Goal: Information Seeking & Learning: Learn about a topic

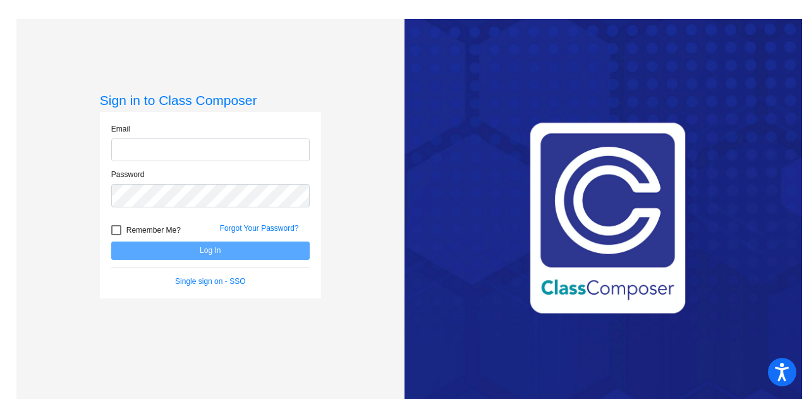
type input "[EMAIL_ADDRESS][DOMAIN_NAME]"
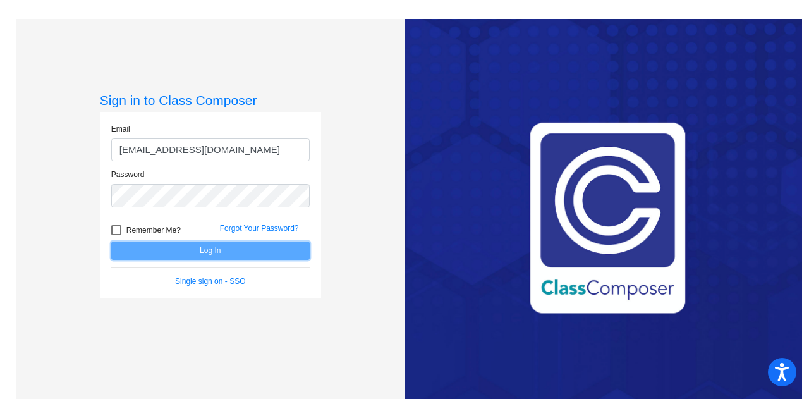
click at [200, 250] on button "Log In" at bounding box center [210, 251] width 199 height 18
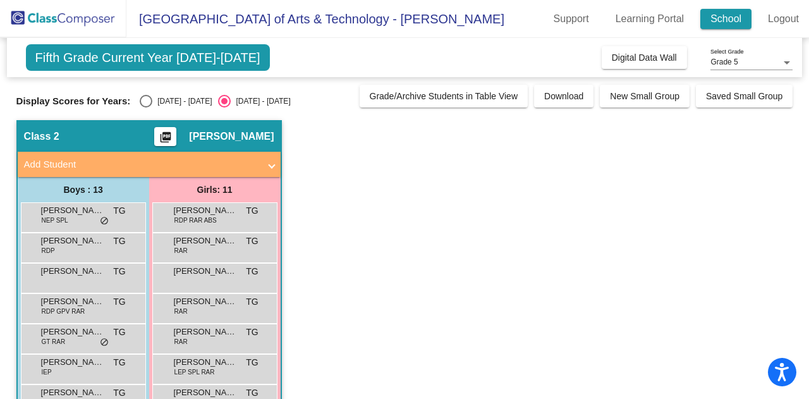
click at [719, 21] on link "School" at bounding box center [725, 19] width 51 height 20
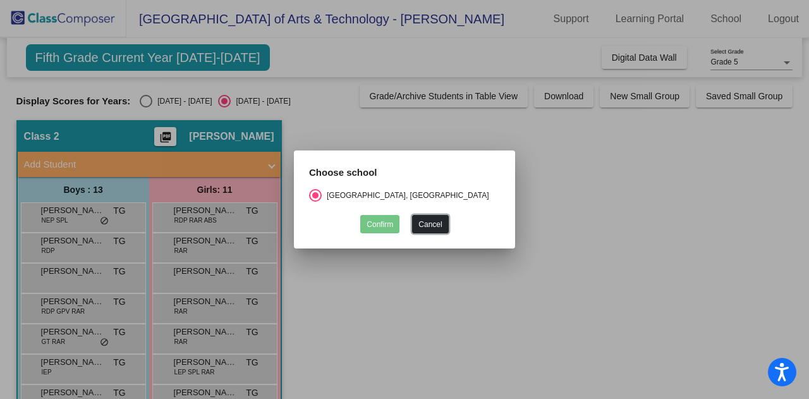
click at [439, 215] on button "Cancel" at bounding box center [430, 224] width 36 height 18
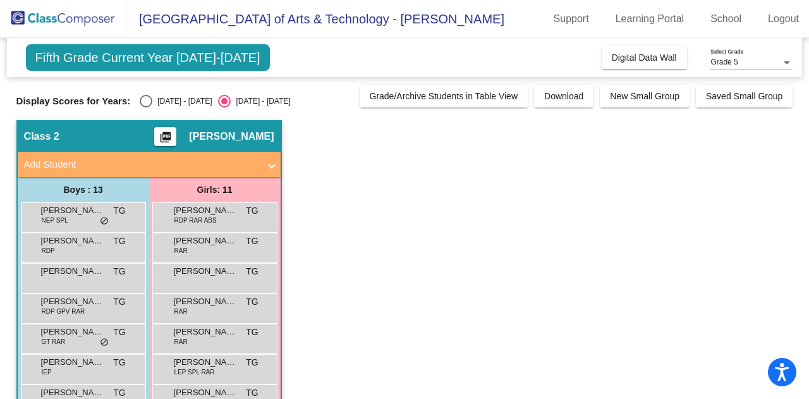
click at [51, 130] on span "Class 2" at bounding box center [41, 136] width 35 height 13
click at [159, 54] on span "Fifth Grade Current Year [DATE]-[DATE]" at bounding box center [148, 57] width 244 height 27
click at [84, 22] on img at bounding box center [63, 18] width 126 height 37
click at [209, 21] on span "[GEOGRAPHIC_DATA] of Arts & Technology - [PERSON_NAME]" at bounding box center [315, 19] width 378 height 20
click at [638, 59] on span "Digital Data Wall" at bounding box center [644, 57] width 65 height 10
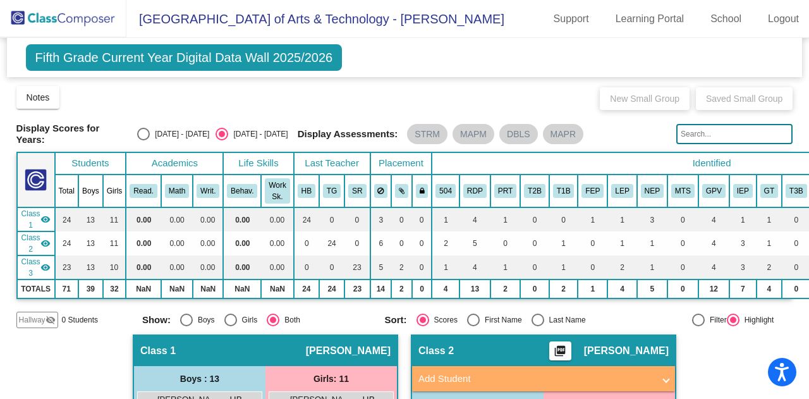
click at [144, 131] on div "Select an option" at bounding box center [143, 134] width 13 height 13
click at [144, 140] on input "[DATE] - [DATE]" at bounding box center [143, 140] width 1 height 1
radio input "true"
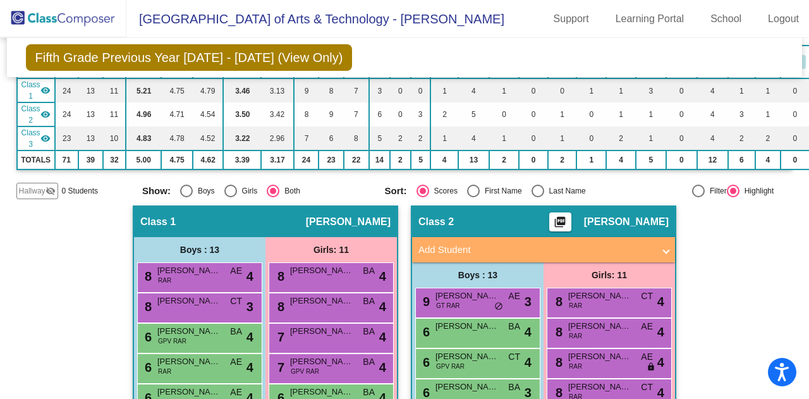
scroll to position [253, 0]
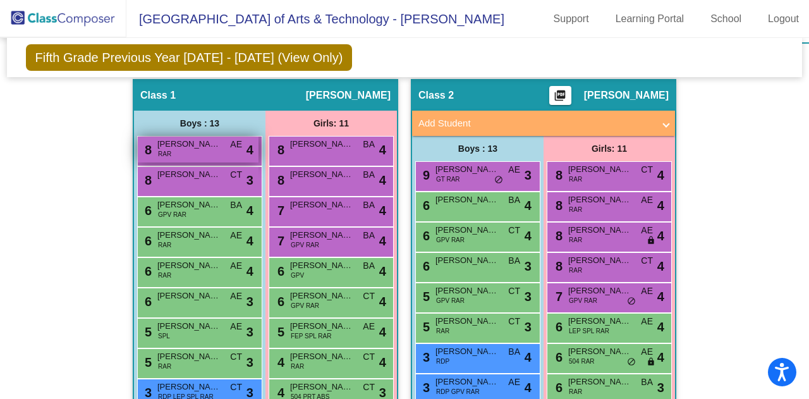
click at [208, 141] on span "[PERSON_NAME]" at bounding box center [188, 144] width 63 height 13
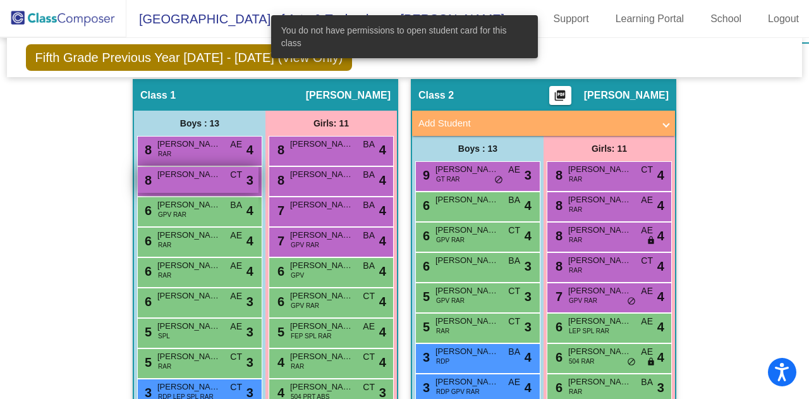
click at [171, 183] on div "8 Canyon [PERSON_NAME] CT lock do_not_disturb_alt 3" at bounding box center [198, 180] width 121 height 26
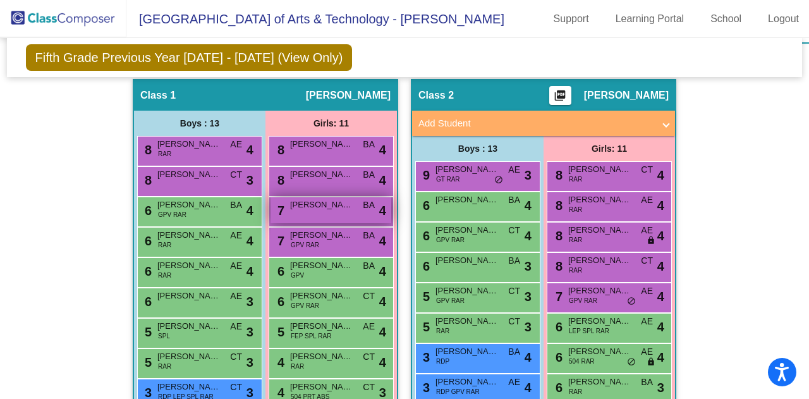
click at [303, 217] on div "7 [PERSON_NAME] BA lock do_not_disturb_alt 4" at bounding box center [331, 210] width 121 height 26
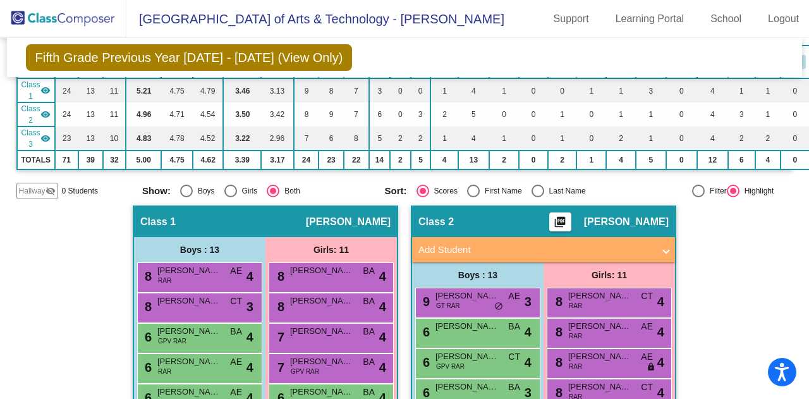
scroll to position [0, 0]
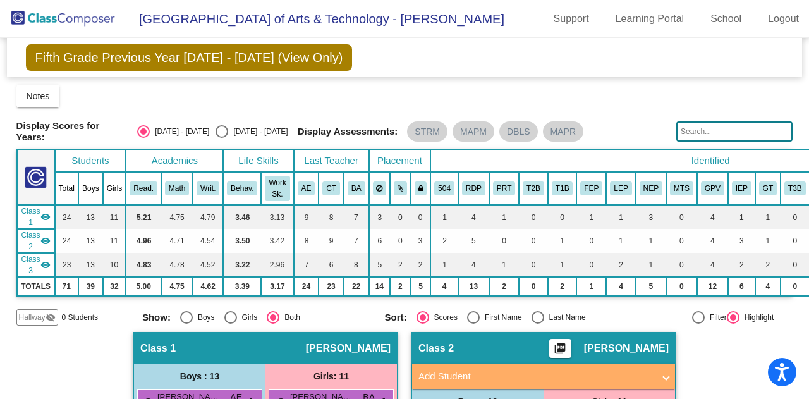
drag, startPoint x: 649, startPoint y: 391, endPoint x: 680, endPoint y: 388, distance: 31.2
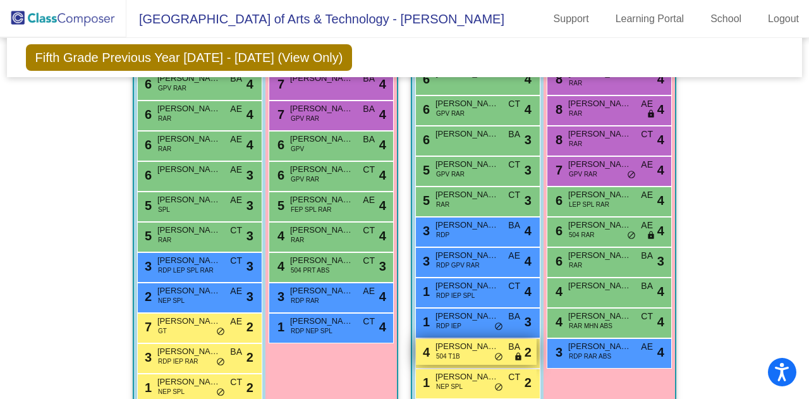
scroll to position [253, 0]
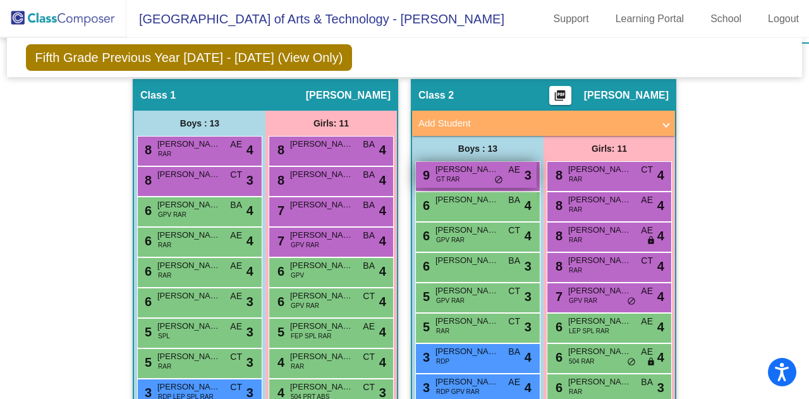
click at [489, 169] on span "[PERSON_NAME]" at bounding box center [467, 169] width 63 height 13
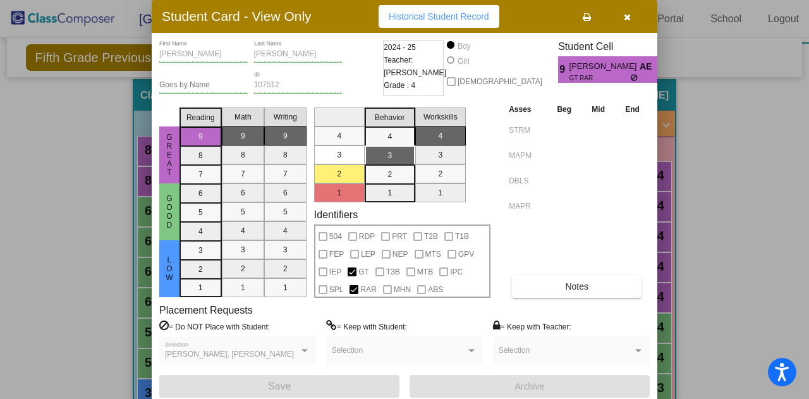
click at [627, 13] on icon "button" at bounding box center [627, 17] width 7 height 9
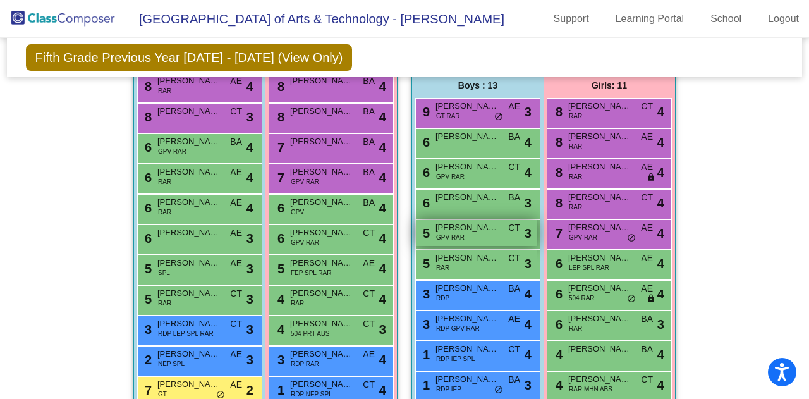
scroll to position [379, 0]
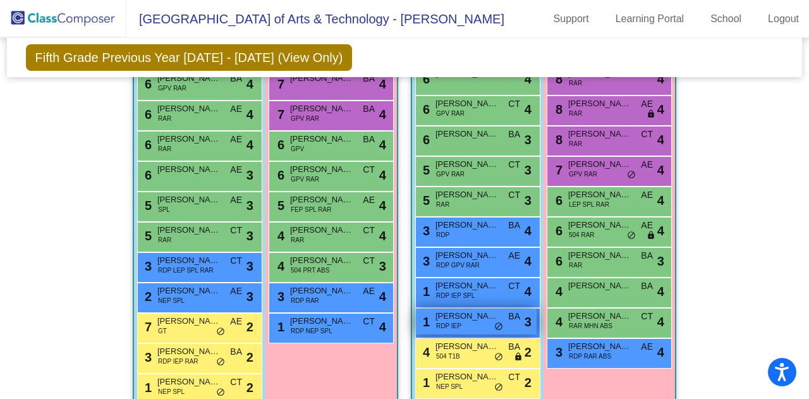
click at [488, 315] on span "[PERSON_NAME]" at bounding box center [467, 316] width 63 height 13
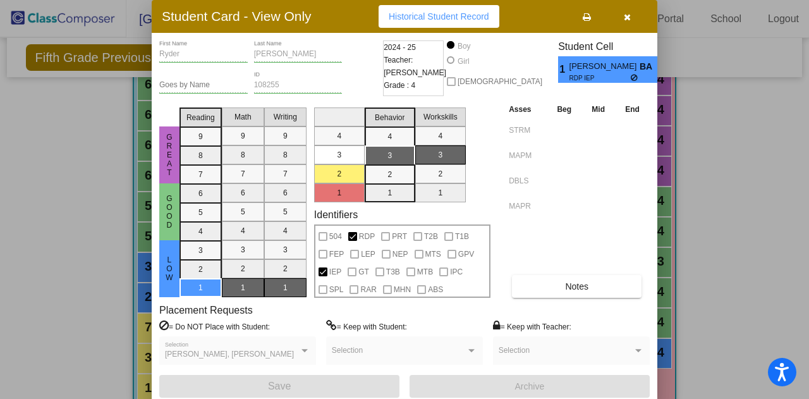
click at [632, 17] on button "button" at bounding box center [627, 16] width 40 height 23
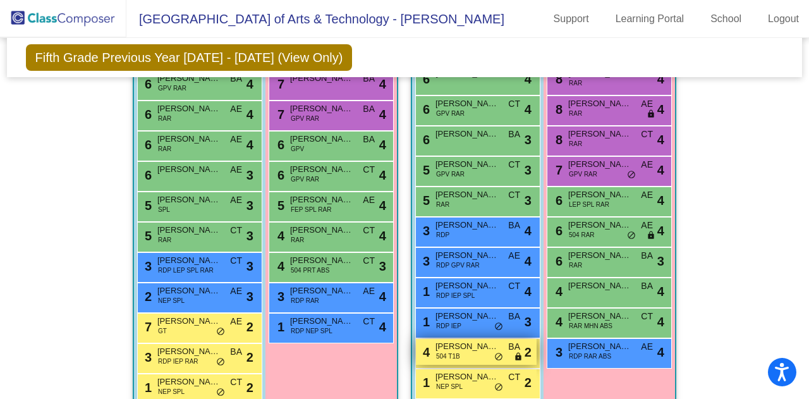
click at [465, 343] on span "[PERSON_NAME]" at bounding box center [467, 346] width 63 height 13
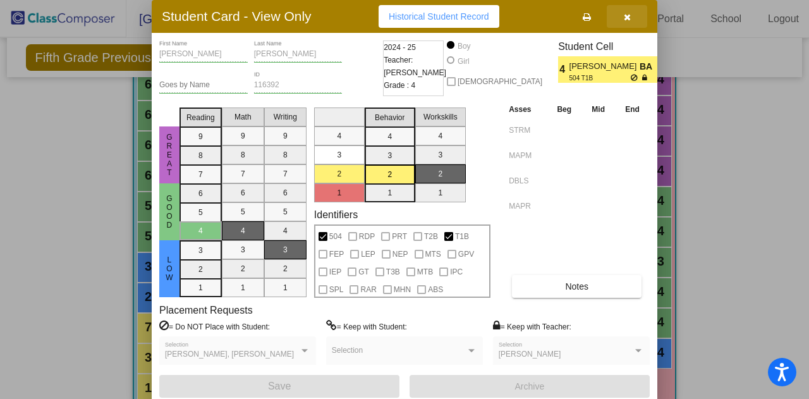
click at [632, 16] on button "button" at bounding box center [627, 16] width 40 height 23
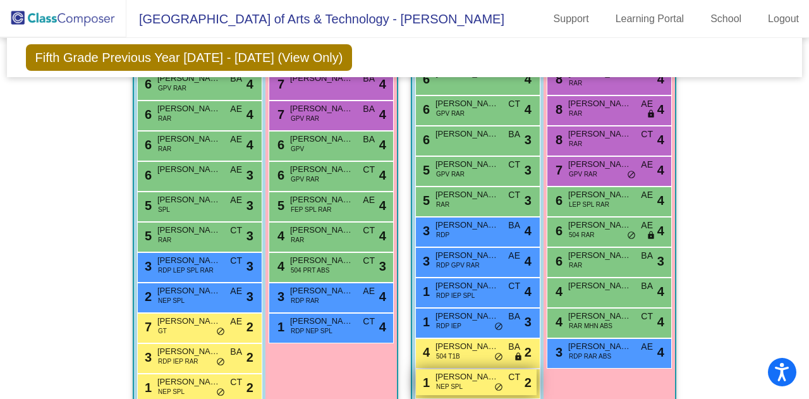
click at [464, 377] on span "[PERSON_NAME]" at bounding box center [467, 376] width 63 height 13
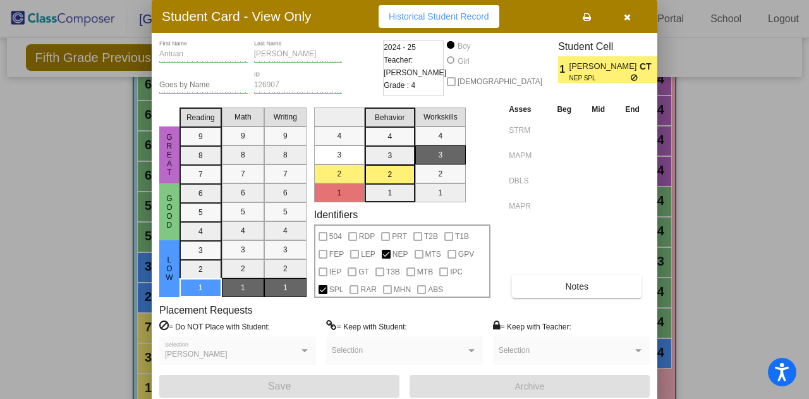
click at [633, 17] on button "button" at bounding box center [627, 16] width 40 height 23
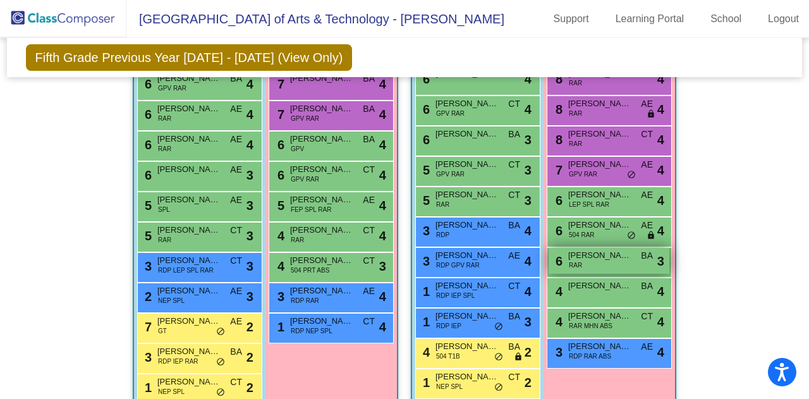
scroll to position [443, 0]
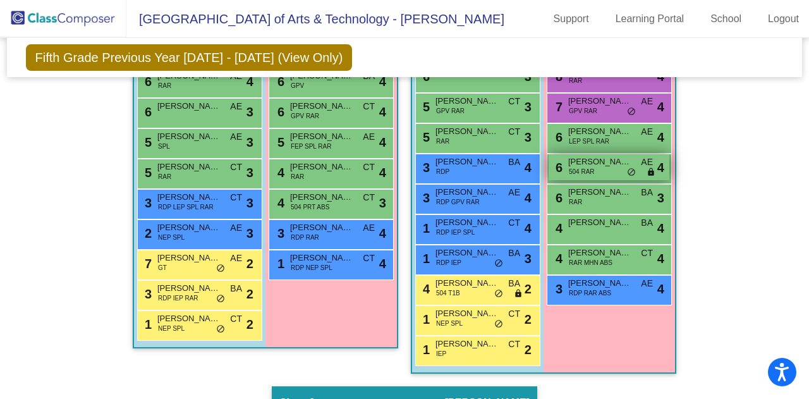
click at [609, 164] on span "[PERSON_NAME]" at bounding box center [599, 162] width 63 height 13
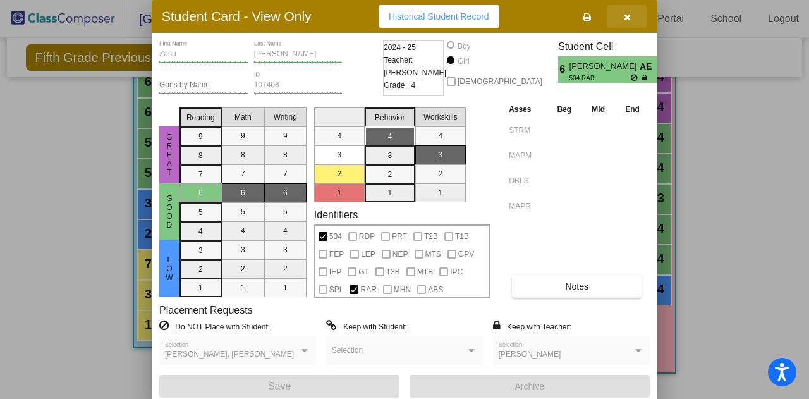
click at [631, 19] on button "button" at bounding box center [627, 16] width 40 height 23
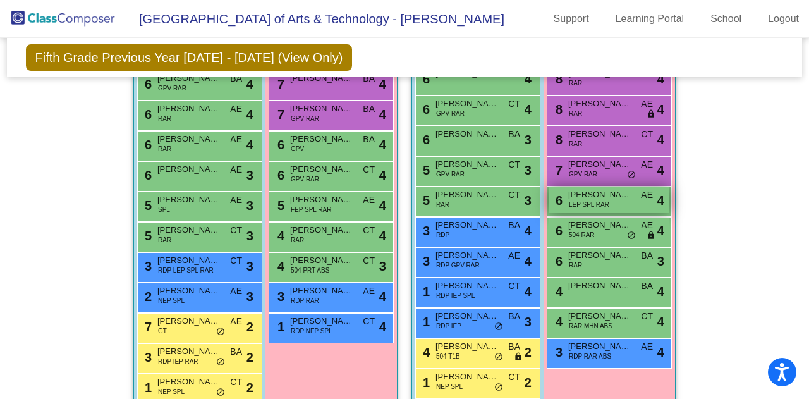
scroll to position [316, 0]
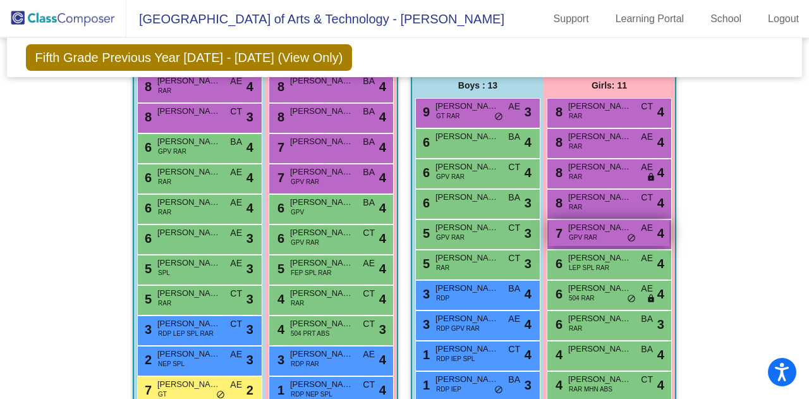
click at [604, 226] on span "[PERSON_NAME]" at bounding box center [599, 227] width 63 height 13
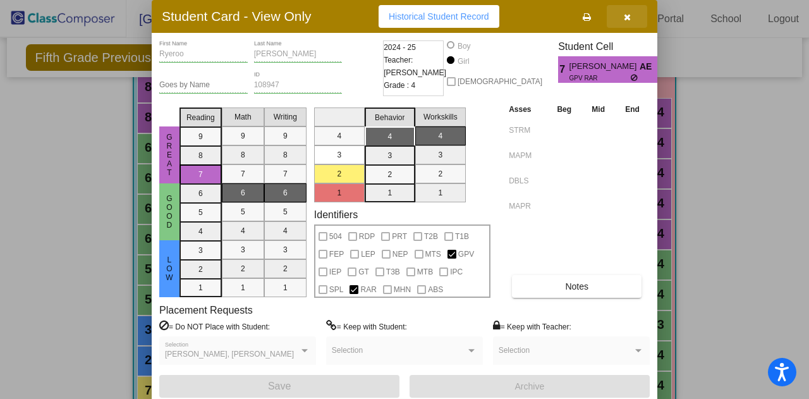
click at [628, 15] on icon "button" at bounding box center [627, 17] width 7 height 9
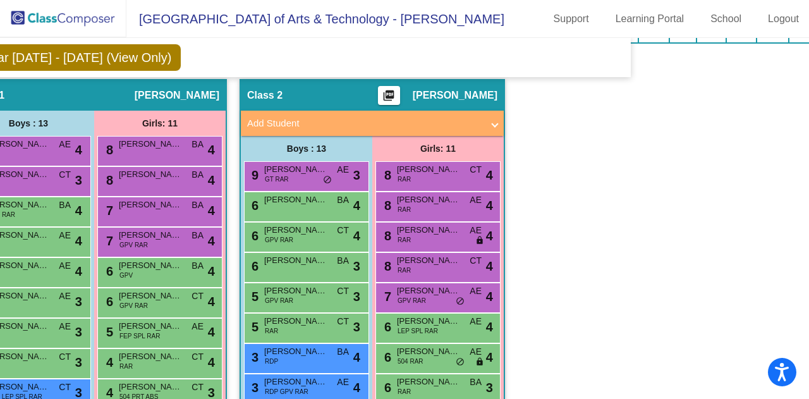
scroll to position [63, 171]
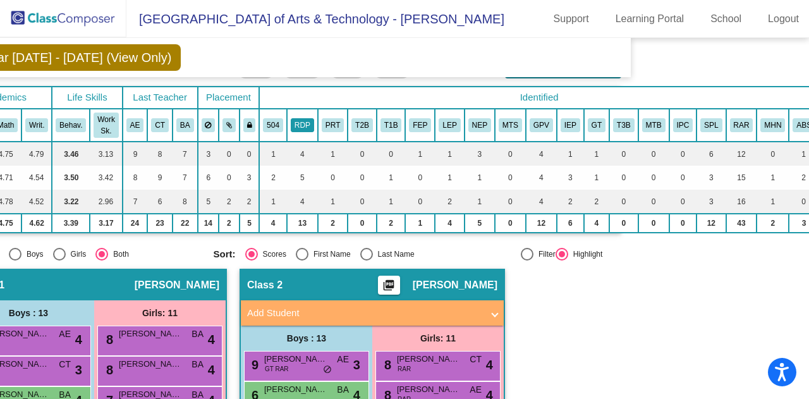
click at [300, 119] on button "RDP" at bounding box center [302, 125] width 23 height 14
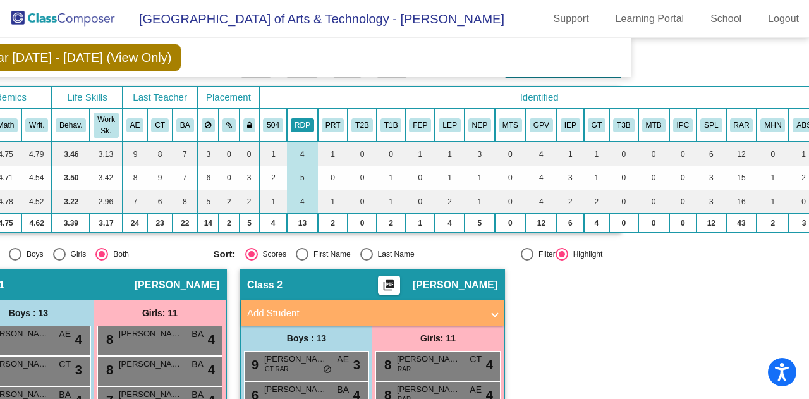
click at [301, 121] on button "RDP" at bounding box center [302, 125] width 23 height 14
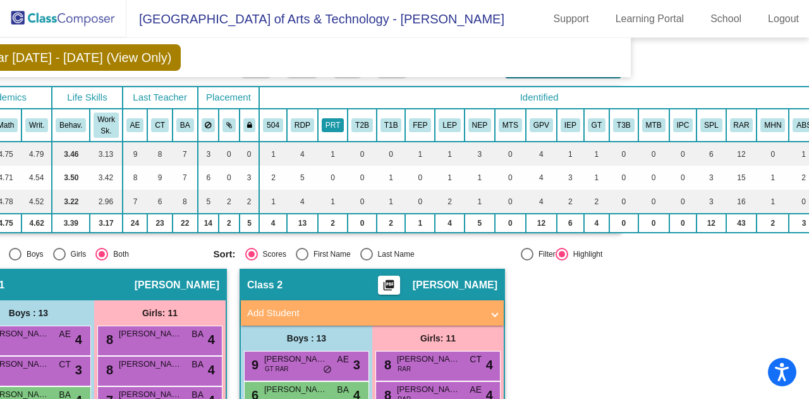
click at [332, 118] on button "PRT" at bounding box center [333, 125] width 22 height 14
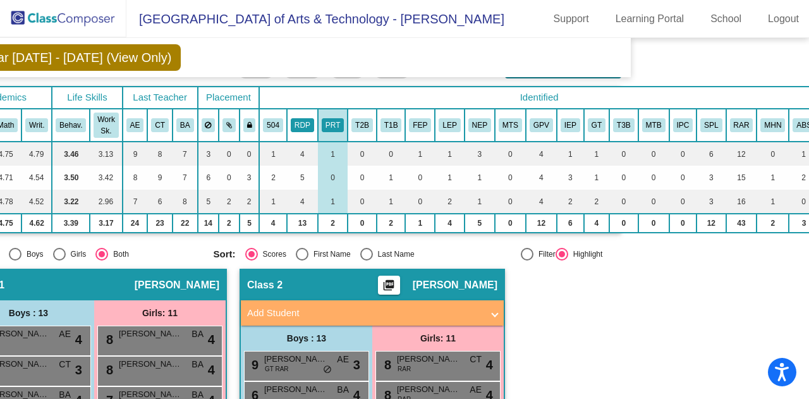
click at [291, 118] on button "RDP" at bounding box center [302, 125] width 23 height 14
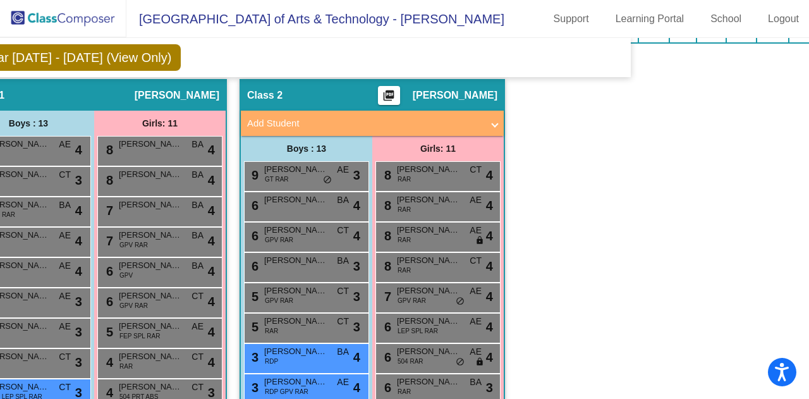
scroll to position [0, 171]
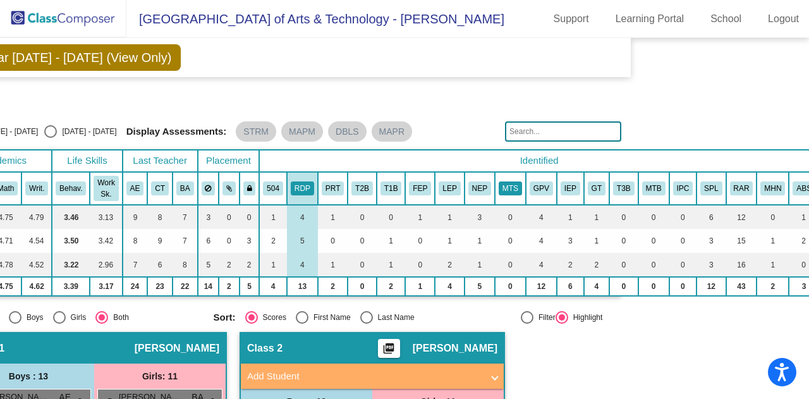
click at [504, 185] on button "MTS" at bounding box center [510, 188] width 23 height 14
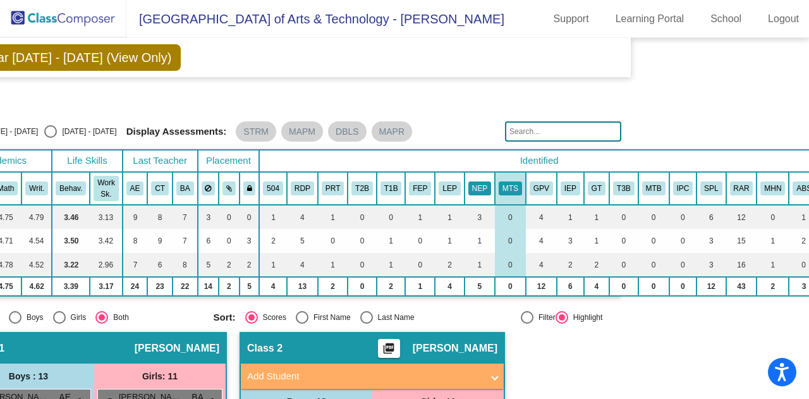
click at [470, 185] on button "NEP" at bounding box center [479, 188] width 23 height 14
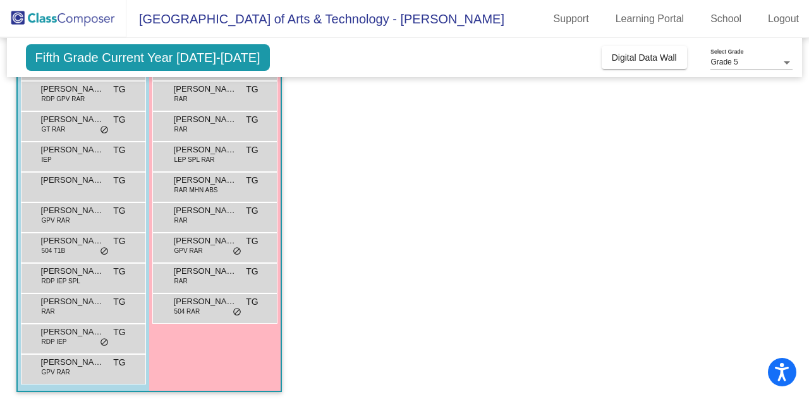
scroll to position [217, 0]
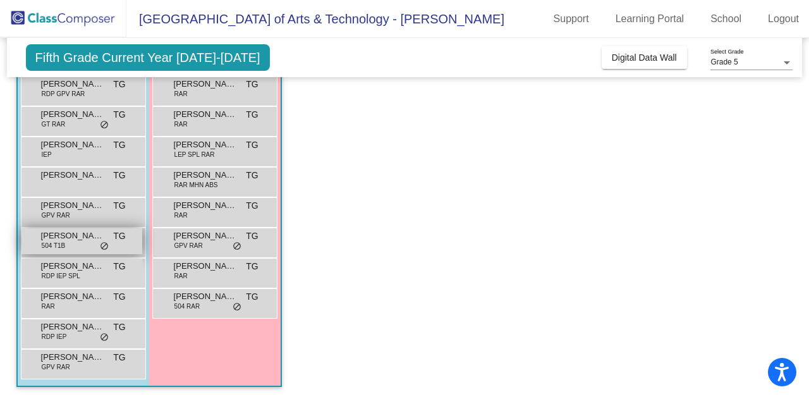
click at [96, 247] on div "Luke Chavez 504 T1B TG lock do_not_disturb_alt" at bounding box center [81, 241] width 121 height 26
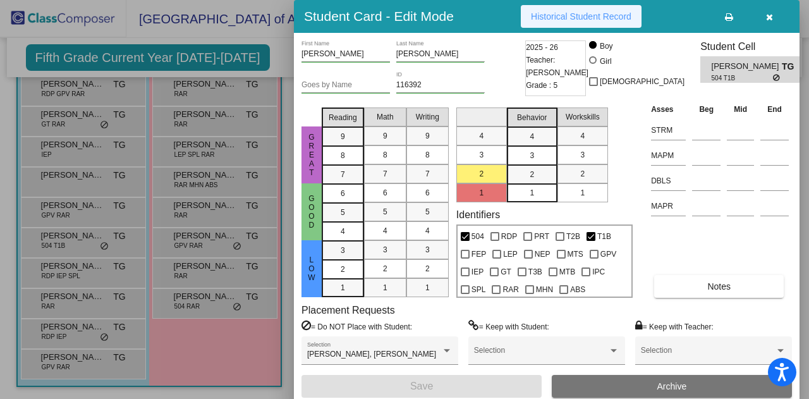
click at [592, 13] on span "Historical Student Record" at bounding box center [581, 16] width 101 height 10
click at [778, 16] on button "button" at bounding box center [769, 16] width 40 height 23
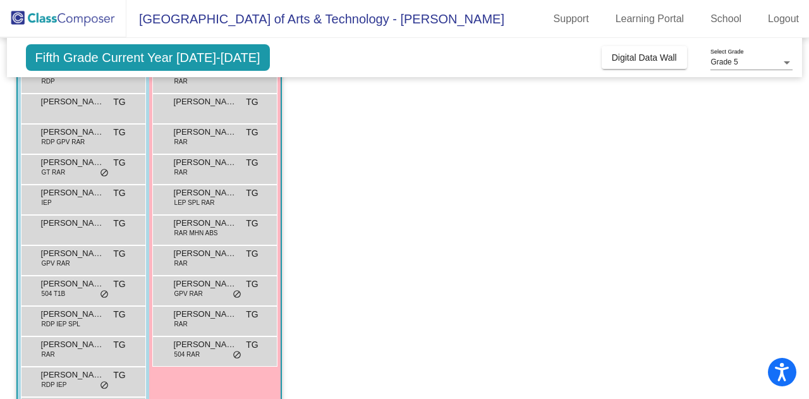
scroll to position [0, 0]
